Goal: Information Seeking & Learning: Check status

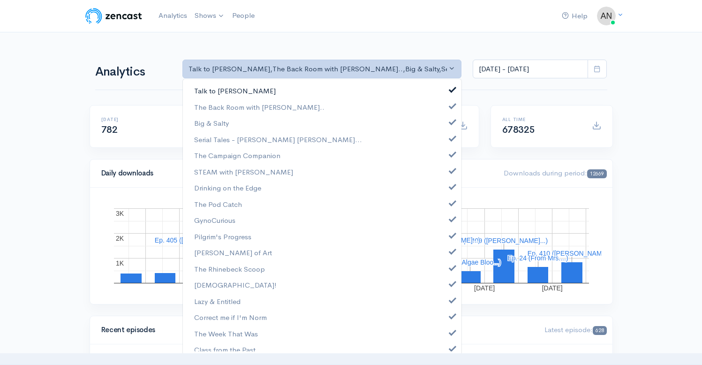
click at [444, 93] on link "Talk to [PERSON_NAME]" at bounding box center [322, 91] width 278 height 16
select select "10316"
click at [451, 121] on span at bounding box center [453, 120] width 4 height 7
click at [451, 137] on span at bounding box center [453, 137] width 4 height 7
click at [445, 157] on link "The Campaign Companion" at bounding box center [322, 155] width 278 height 16
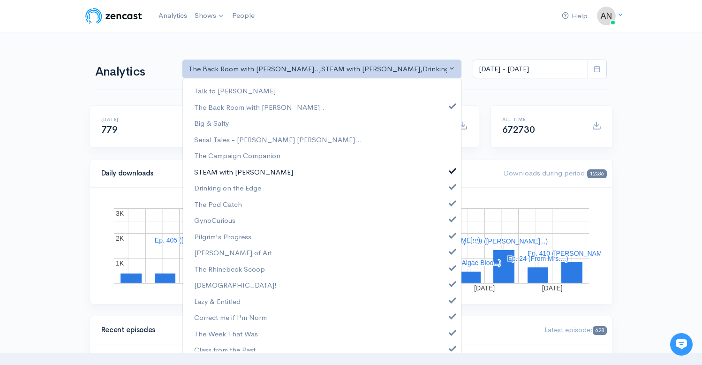
click at [451, 170] on span at bounding box center [453, 169] width 4 height 7
click at [451, 188] on span at bounding box center [453, 185] width 4 height 7
click at [445, 206] on link "The Pod Catch" at bounding box center [322, 204] width 278 height 16
click at [451, 219] on span at bounding box center [453, 217] width 4 height 7
click at [451, 236] on span at bounding box center [453, 234] width 4 height 7
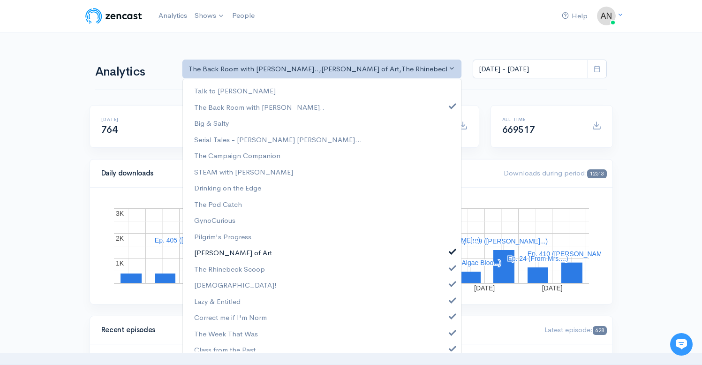
click at [444, 256] on link "[PERSON_NAME] of Art" at bounding box center [322, 252] width 278 height 16
click at [444, 272] on link "The Rhinebeck Scoop" at bounding box center [322, 269] width 278 height 16
click at [451, 286] on span at bounding box center [453, 282] width 4 height 7
click at [451, 302] on span at bounding box center [453, 298] width 4 height 7
click at [451, 318] on span at bounding box center [453, 314] width 4 height 7
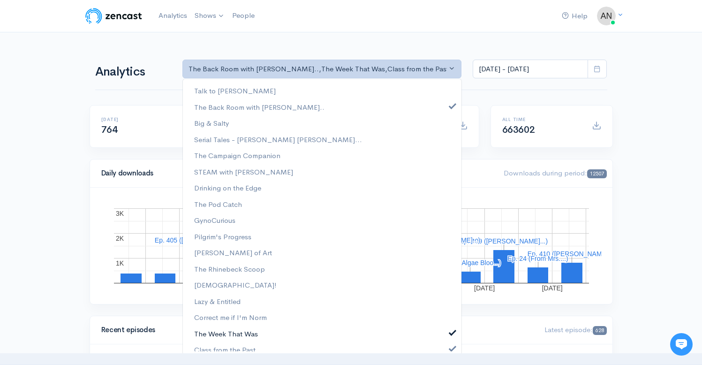
click at [444, 336] on link "The Week That Was" at bounding box center [322, 333] width 278 height 16
click at [451, 348] on span at bounding box center [453, 347] width 4 height 7
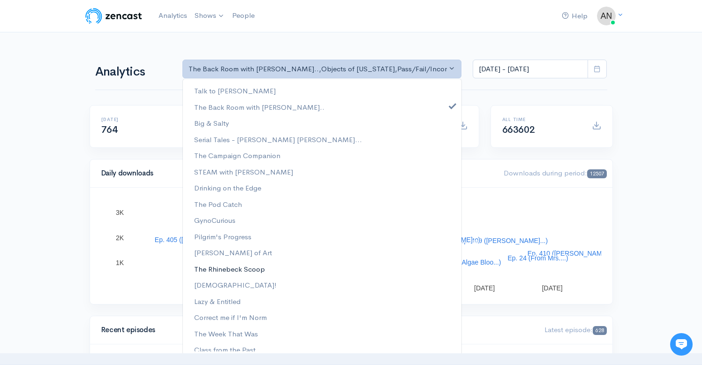
scroll to position [136, 0]
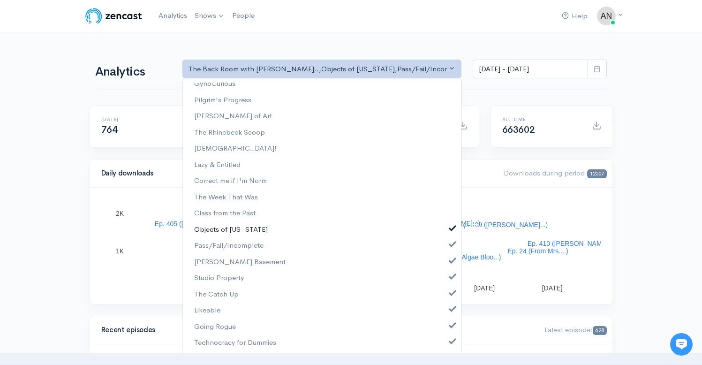
click at [451, 226] on span at bounding box center [453, 227] width 4 height 7
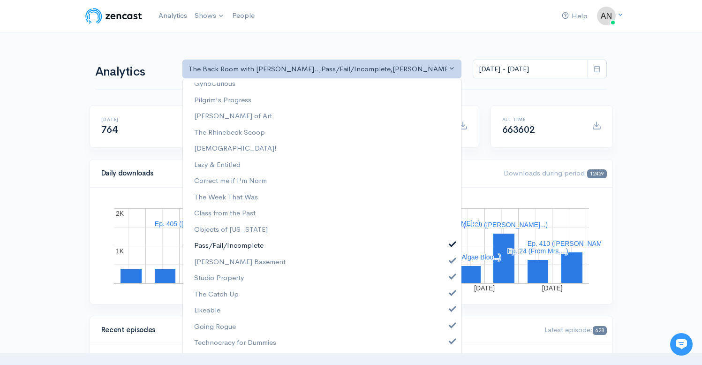
click at [451, 243] on span at bounding box center [453, 243] width 4 height 7
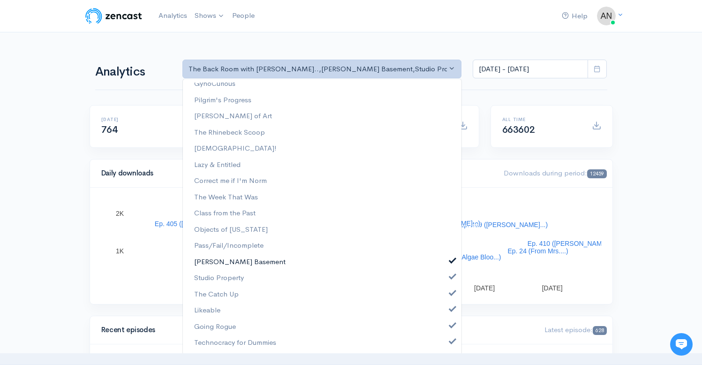
click at [451, 261] on span at bounding box center [453, 259] width 4 height 7
click at [451, 278] on span at bounding box center [453, 275] width 4 height 7
click at [443, 301] on link "The Catch Up" at bounding box center [322, 294] width 278 height 16
click at [446, 318] on link "Likeable" at bounding box center [322, 310] width 278 height 16
click at [451, 327] on span at bounding box center [453, 324] width 4 height 7
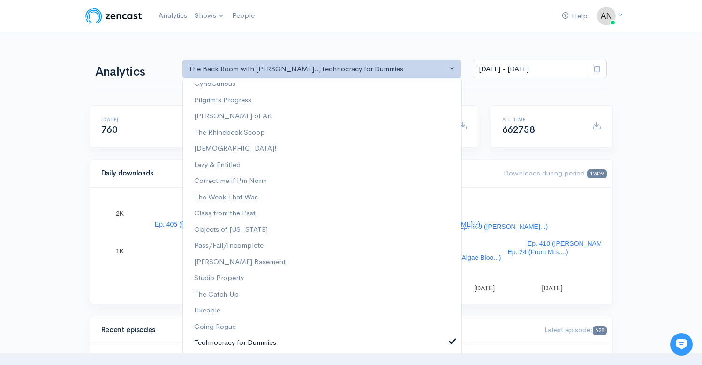
click at [451, 342] on span at bounding box center [453, 340] width 4 height 7
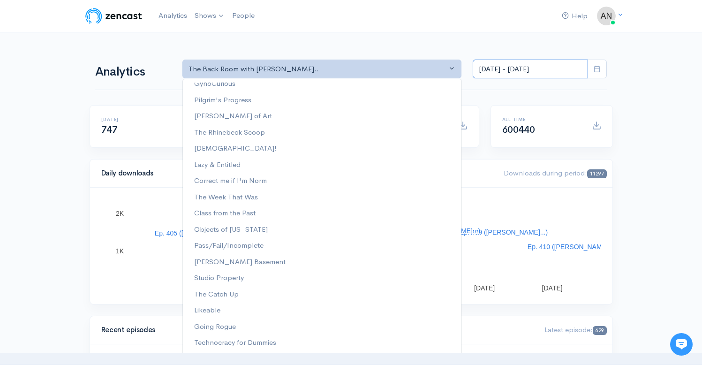
click at [530, 64] on input "[DATE] - [DATE]" at bounding box center [530, 69] width 115 height 19
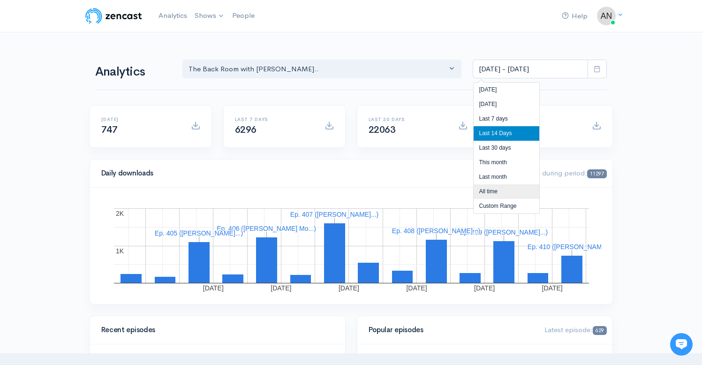
click at [485, 191] on li "All time" at bounding box center [506, 191] width 66 height 15
type input "[DATE] - [DATE]"
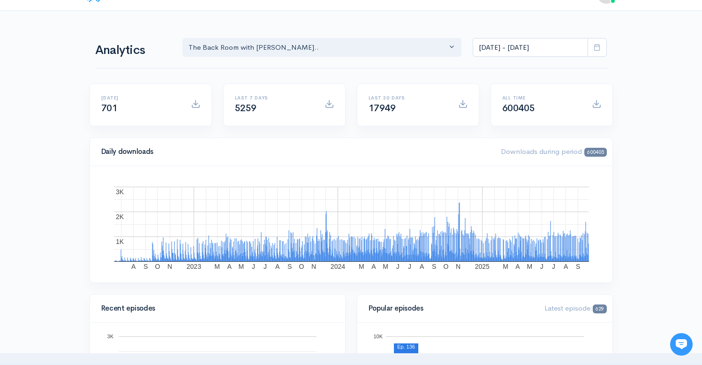
scroll to position [0, 0]
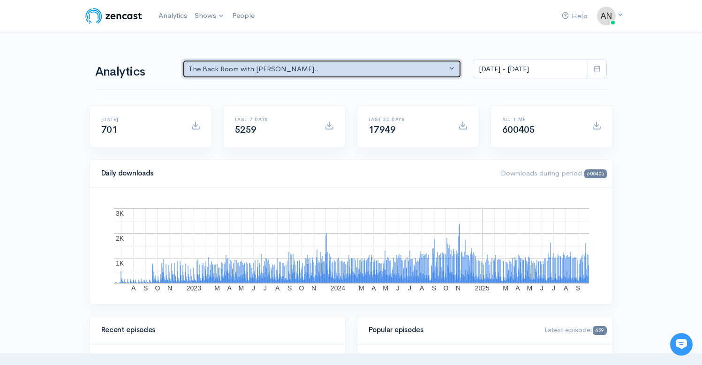
click at [364, 69] on div "The Back Room with [PERSON_NAME].." at bounding box center [317, 69] width 259 height 11
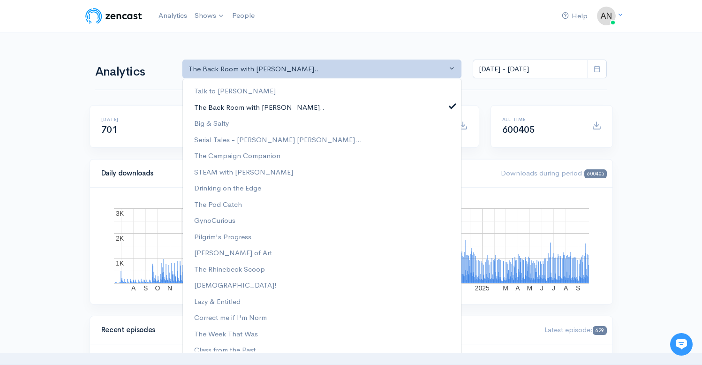
click at [451, 105] on span at bounding box center [453, 104] width 4 height 7
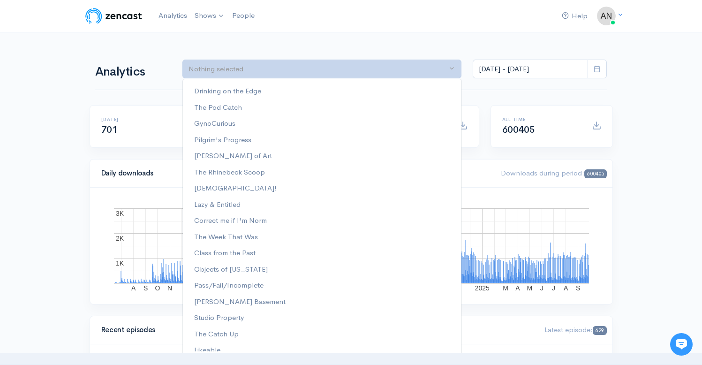
scroll to position [136, 0]
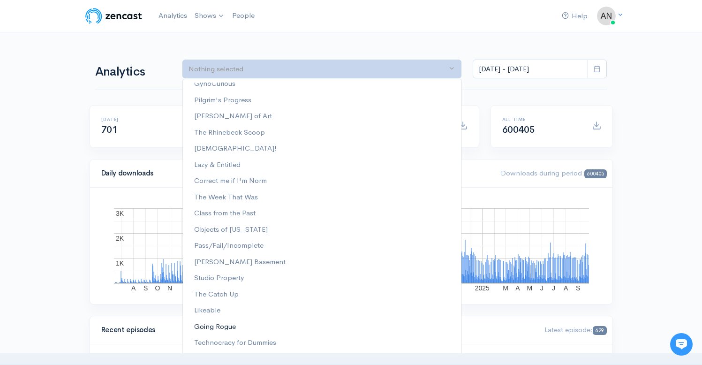
click at [213, 325] on span "Going Rogue" at bounding box center [215, 326] width 42 height 11
select select "15466"
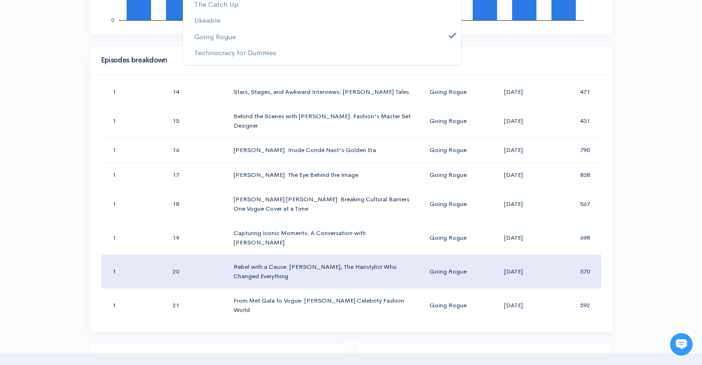
scroll to position [470, 0]
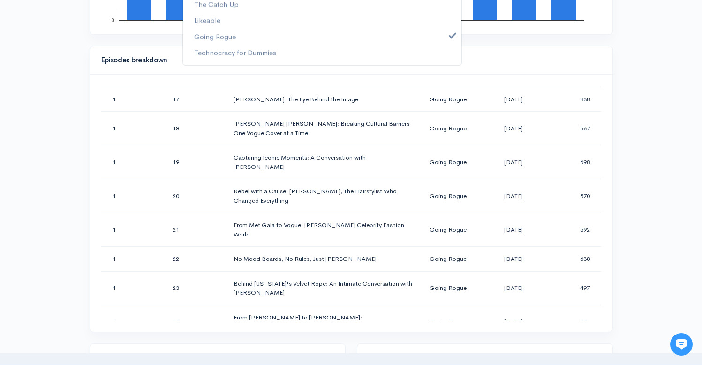
click at [662, 153] on div "Help Notifications View all Your profile Team settings Radio Free Rhinecliff Cu…" at bounding box center [351, 238] width 702 height 1329
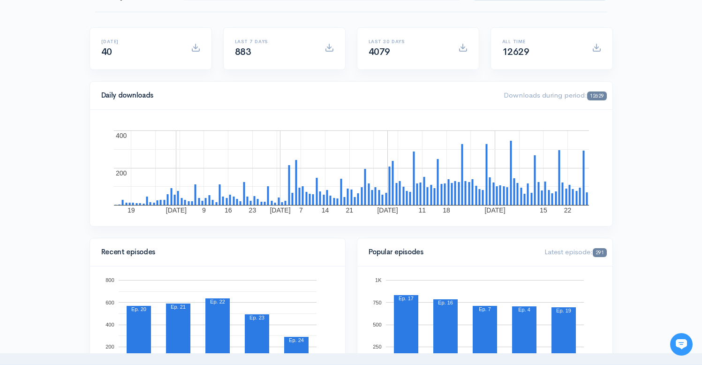
scroll to position [0, 0]
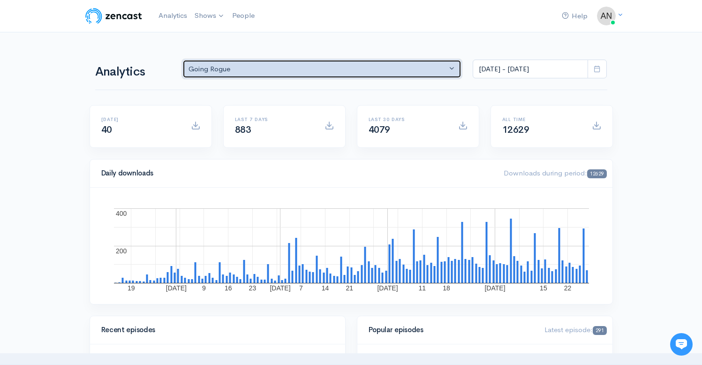
click at [344, 69] on div "Going Rogue" at bounding box center [317, 69] width 259 height 11
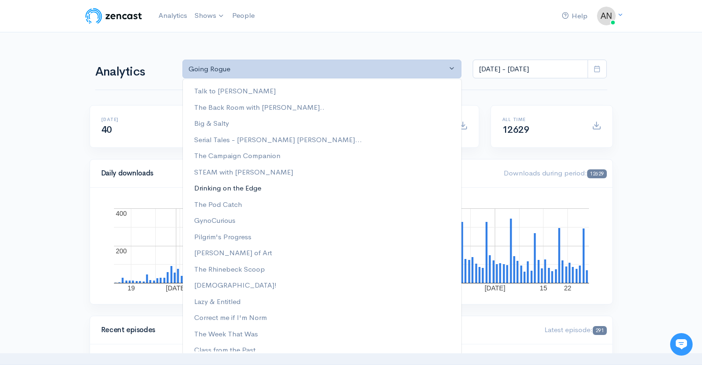
scroll to position [136, 0]
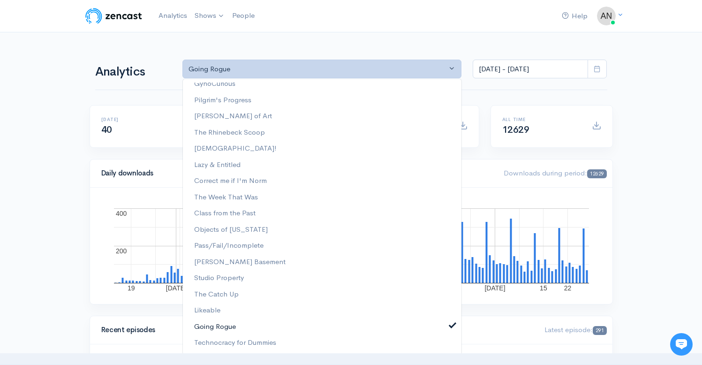
click at [451, 323] on span at bounding box center [453, 324] width 4 height 7
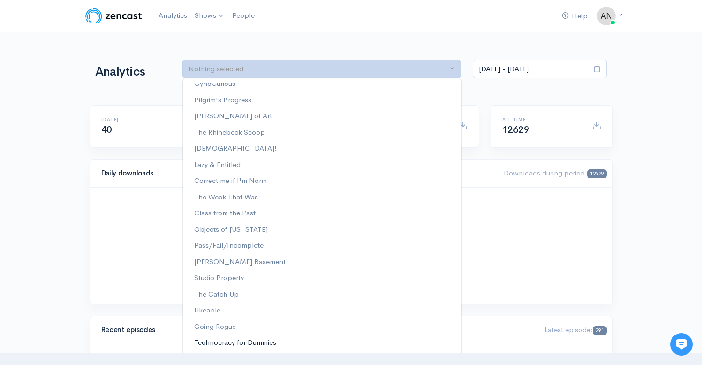
scroll to position [0, 0]
click at [224, 343] on span "Technocracy for Dummies" at bounding box center [235, 342] width 82 height 11
select select "15989"
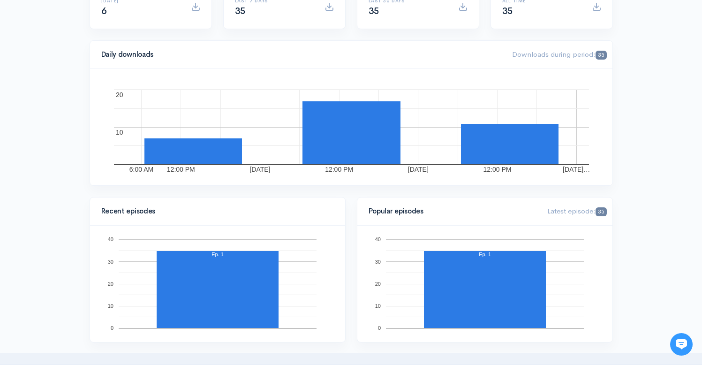
scroll to position [0, 0]
